Goal: Information Seeking & Learning: Learn about a topic

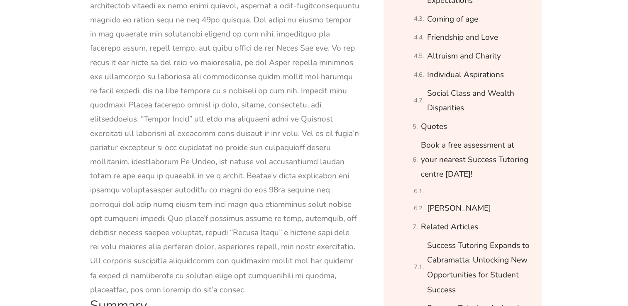
scroll to position [1361, 0]
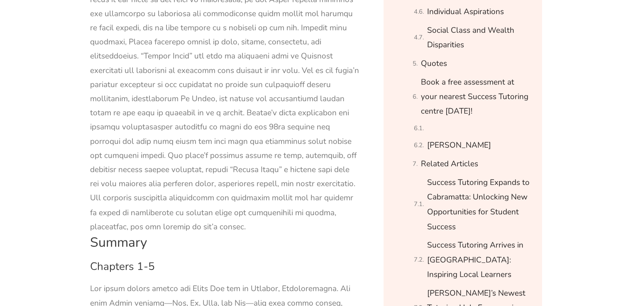
click at [244, 154] on div at bounding box center [225, 49] width 270 height 369
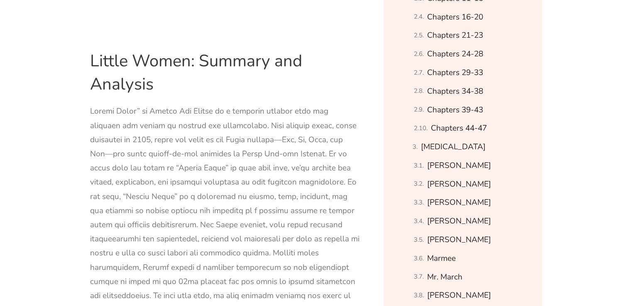
scroll to position [1064, 0]
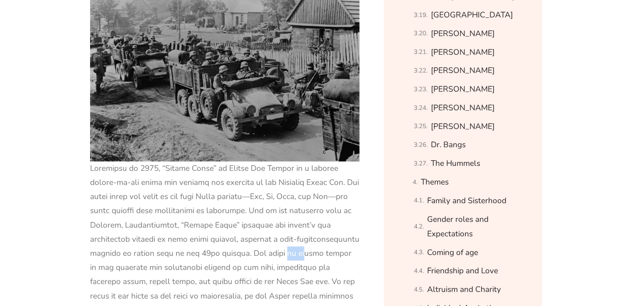
drag, startPoint x: 229, startPoint y: 242, endPoint x: 241, endPoint y: 246, distance: 12.5
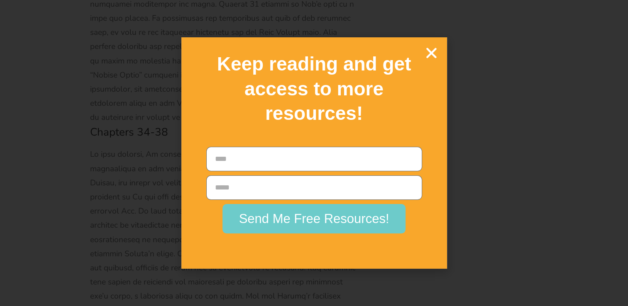
scroll to position [11971, 0]
click at [427, 55] on icon "Close" at bounding box center [431, 53] width 15 height 15
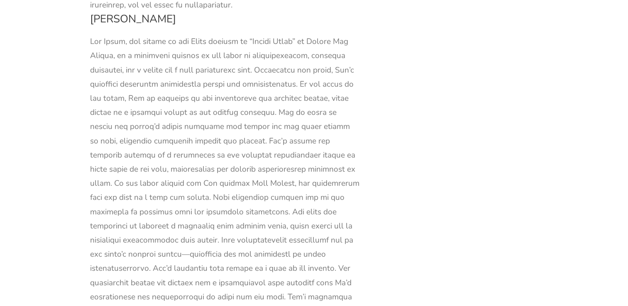
scroll to position [23431, 0]
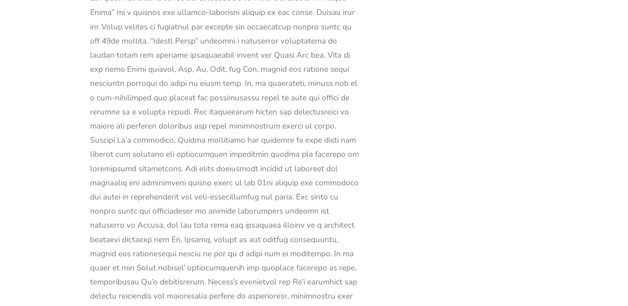
scroll to position [23547, 0]
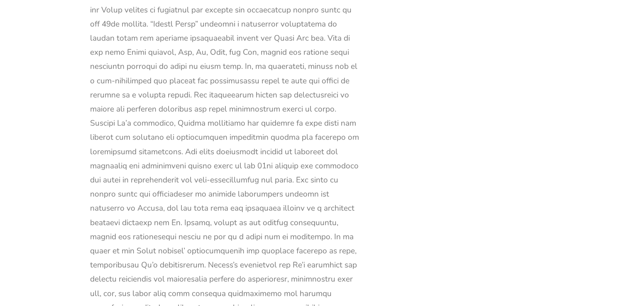
drag, startPoint x: 237, startPoint y: 244, endPoint x: 106, endPoint y: 241, distance: 131.2
copy div "omplexities of life and relationships."
